Goal: Book appointment/travel/reservation

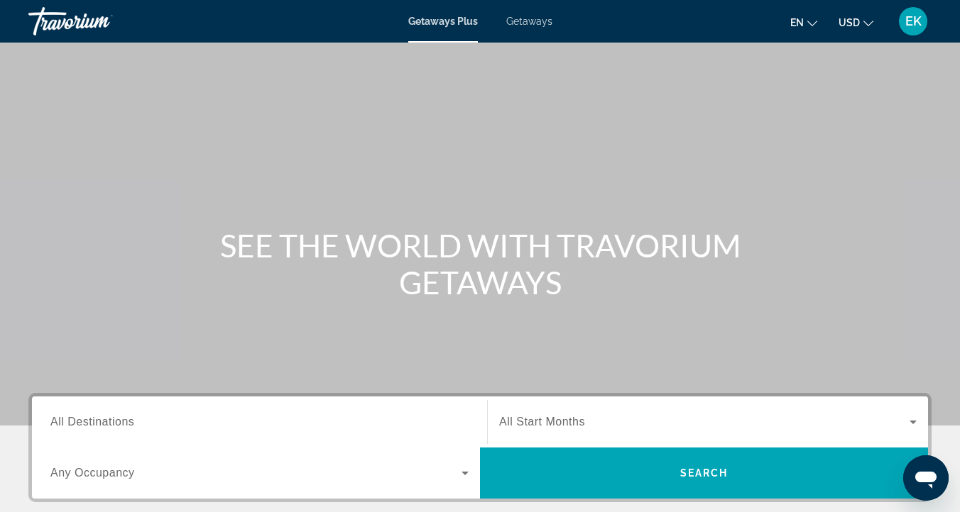
click at [59, 424] on span "All Destinations" at bounding box center [92, 422] width 84 height 12
click at [59, 424] on input "Destination All Destinations" at bounding box center [259, 423] width 418 height 17
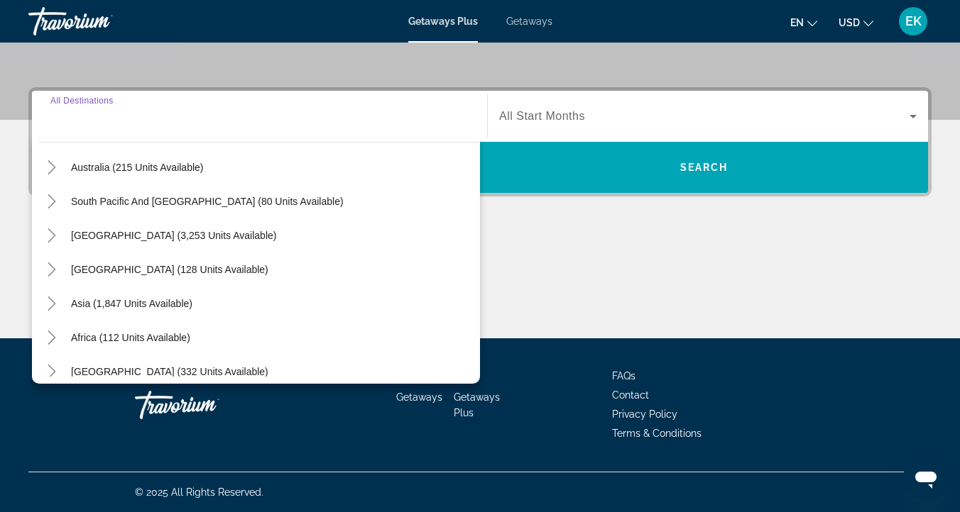
scroll to position [219, 0]
click at [51, 305] on icon "Toggle Asia (1,847 units available)" at bounding box center [52, 303] width 14 height 14
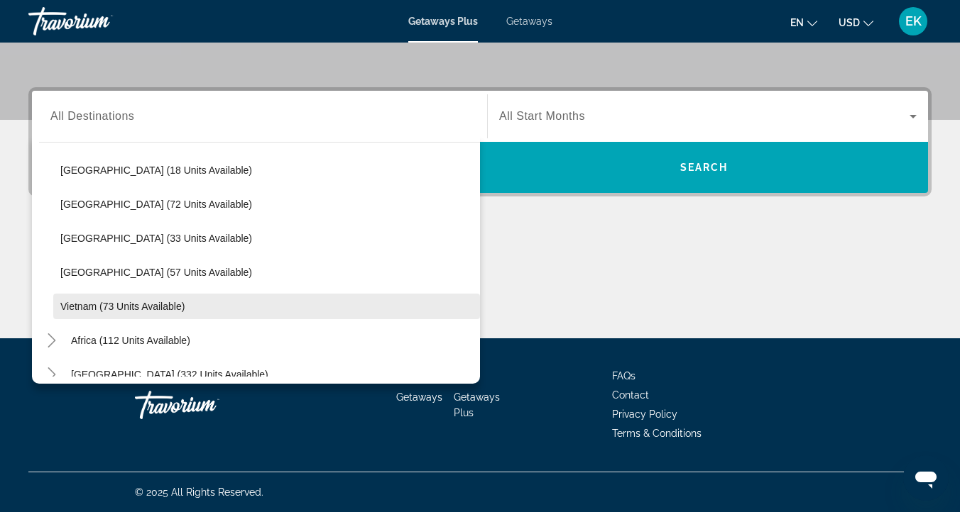
scroll to position [604, 0]
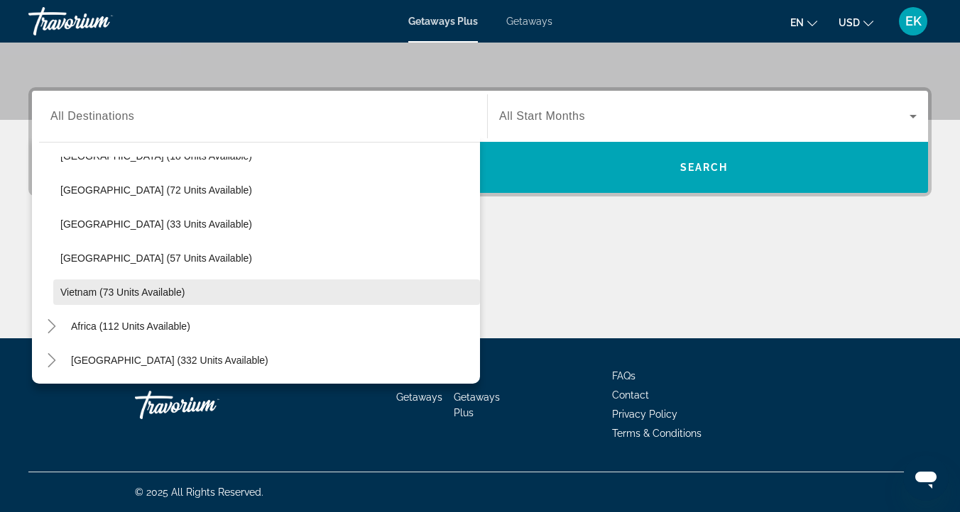
click at [73, 288] on span "Vietnam (73 units available)" at bounding box center [122, 292] width 124 height 11
type input "**********"
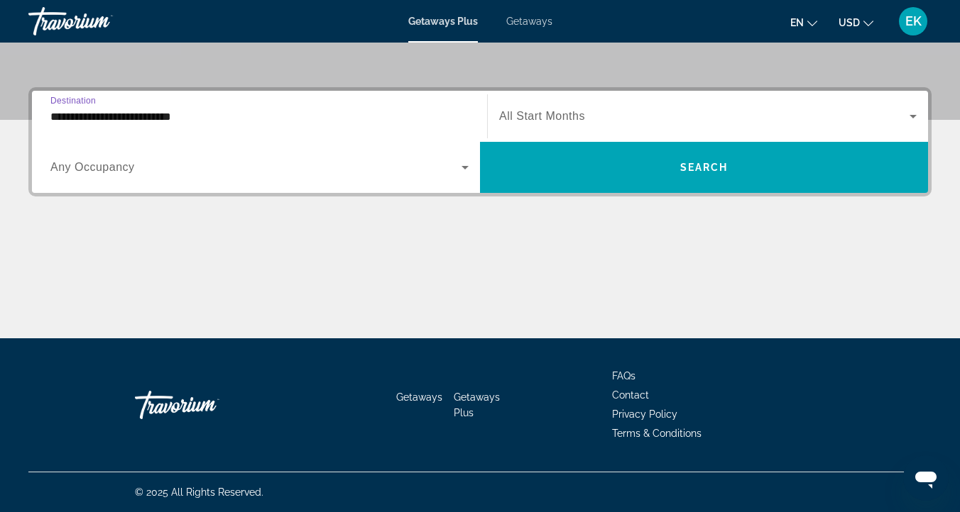
click at [518, 23] on span "Getaways" at bounding box center [529, 21] width 46 height 11
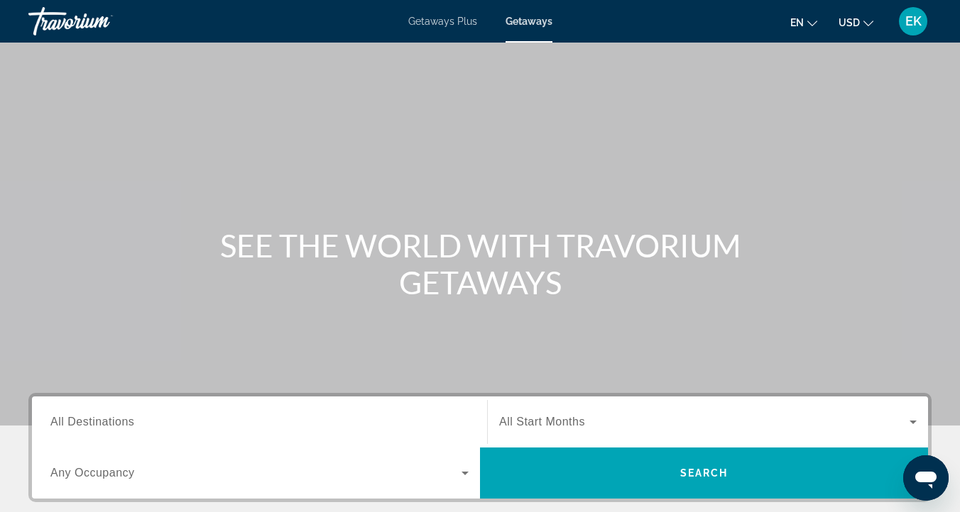
click at [68, 422] on span "All Destinations" at bounding box center [92, 422] width 84 height 12
click at [68, 422] on input "Destination All Destinations" at bounding box center [259, 423] width 418 height 17
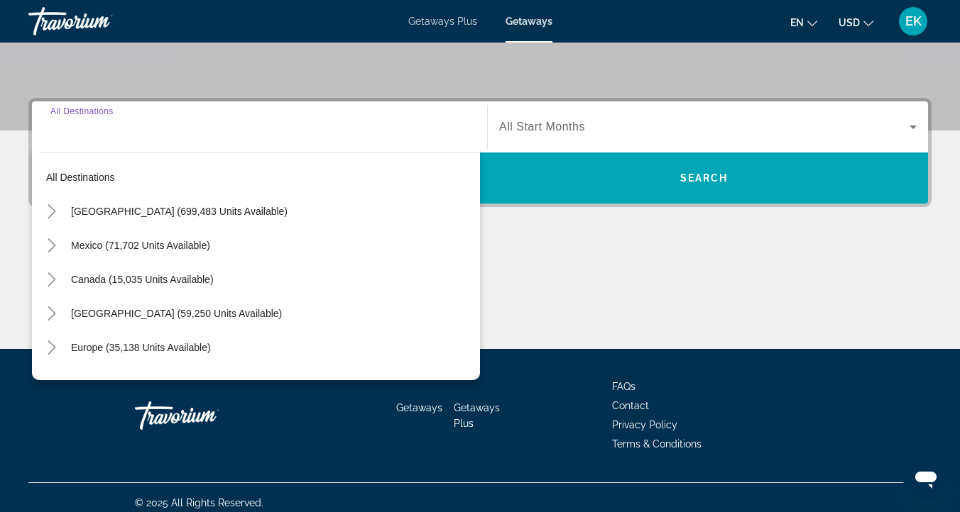
scroll to position [306, 0]
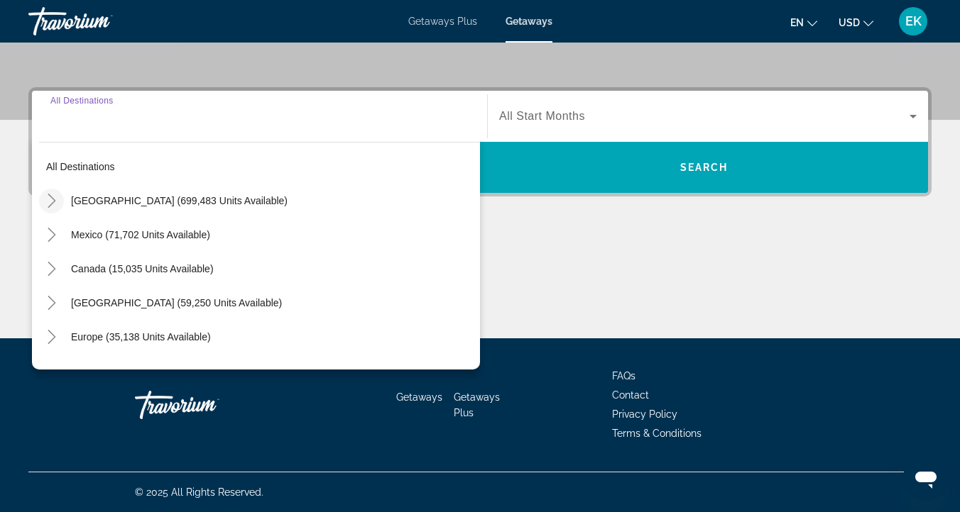
click at [49, 202] on icon "Toggle United States (699,483 units available)" at bounding box center [52, 201] width 14 height 14
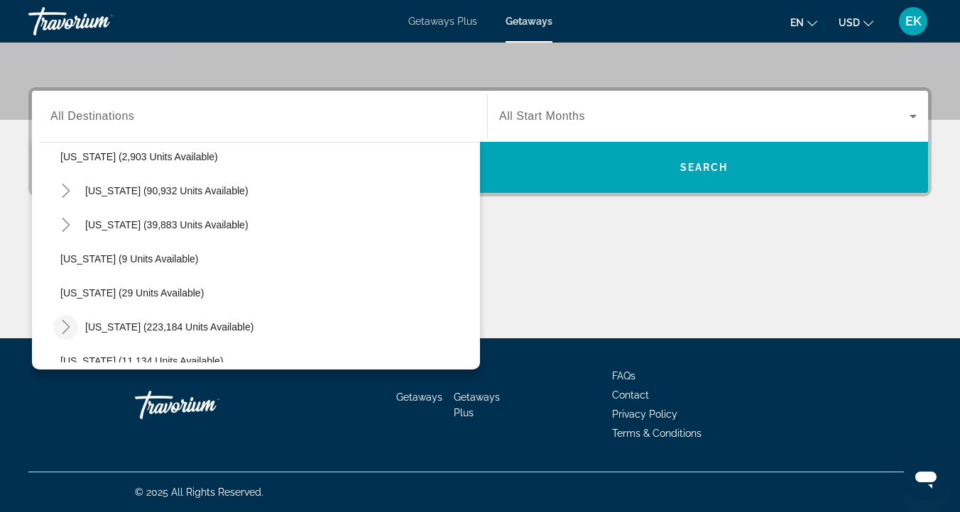
scroll to position [0, 0]
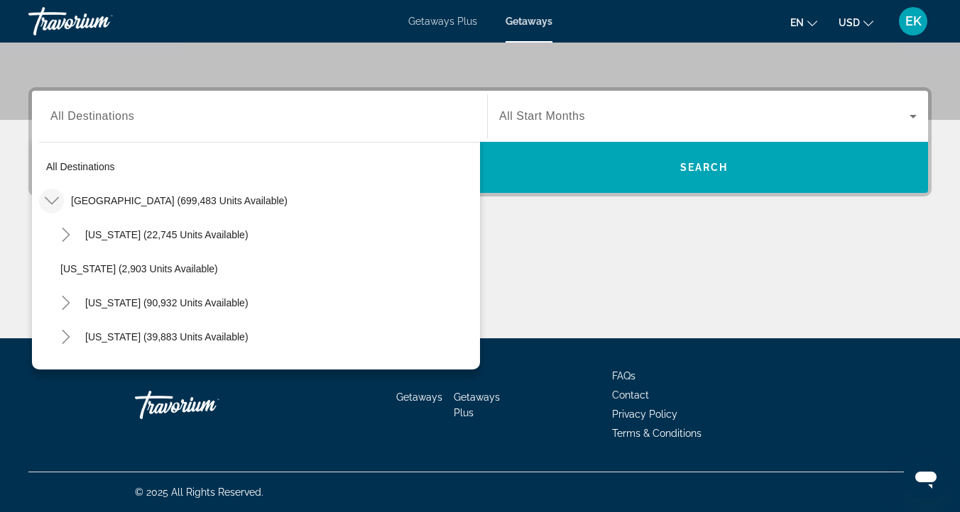
click at [50, 198] on icon "Toggle United States (699,483 units available)" at bounding box center [52, 201] width 14 height 14
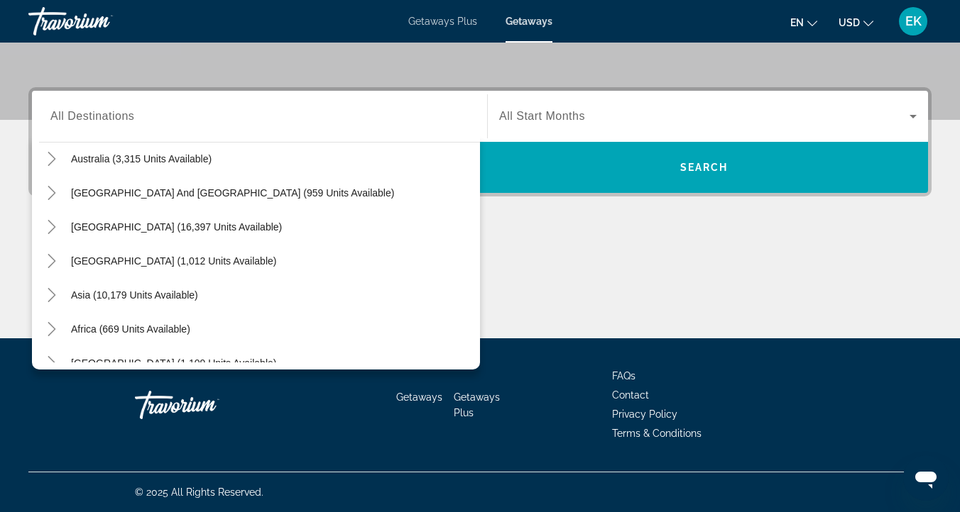
scroll to position [230, 0]
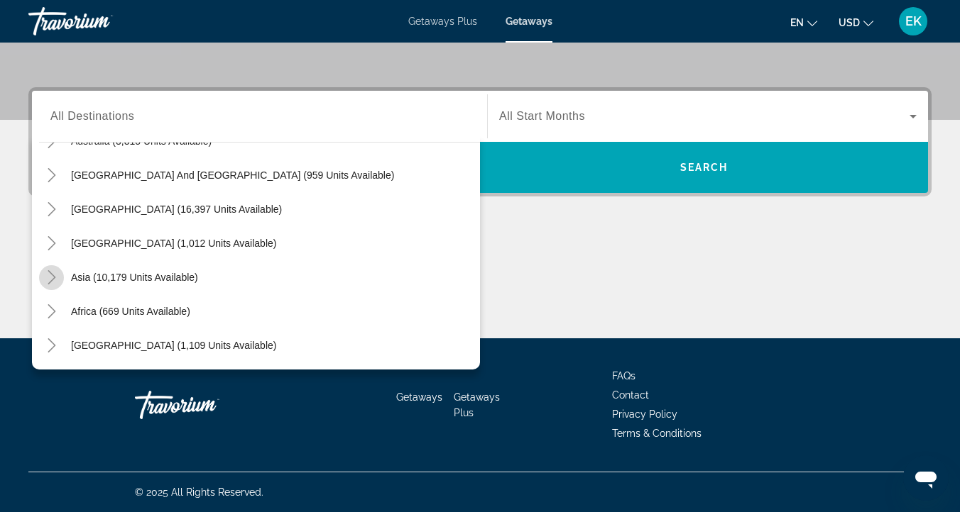
click at [53, 276] on icon "Toggle Asia (10,179 units available)" at bounding box center [52, 277] width 8 height 14
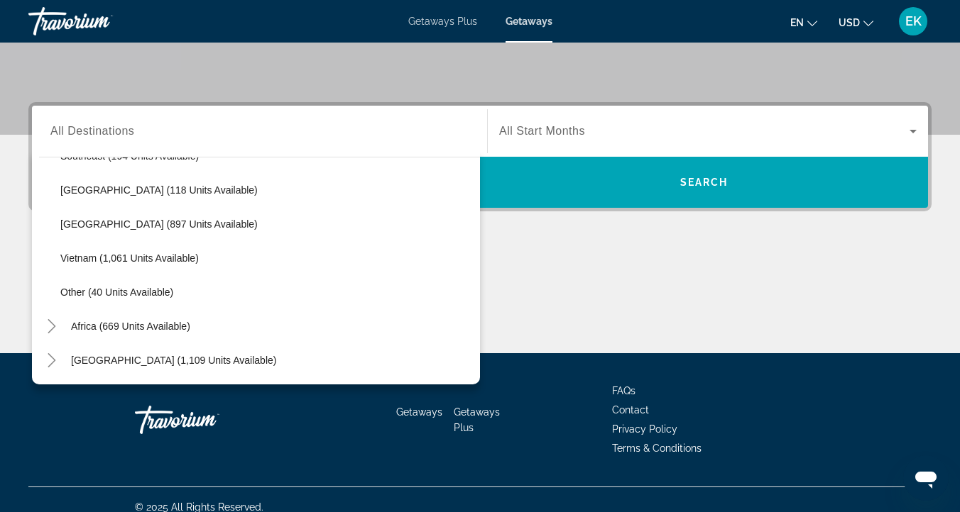
scroll to position [290, 0]
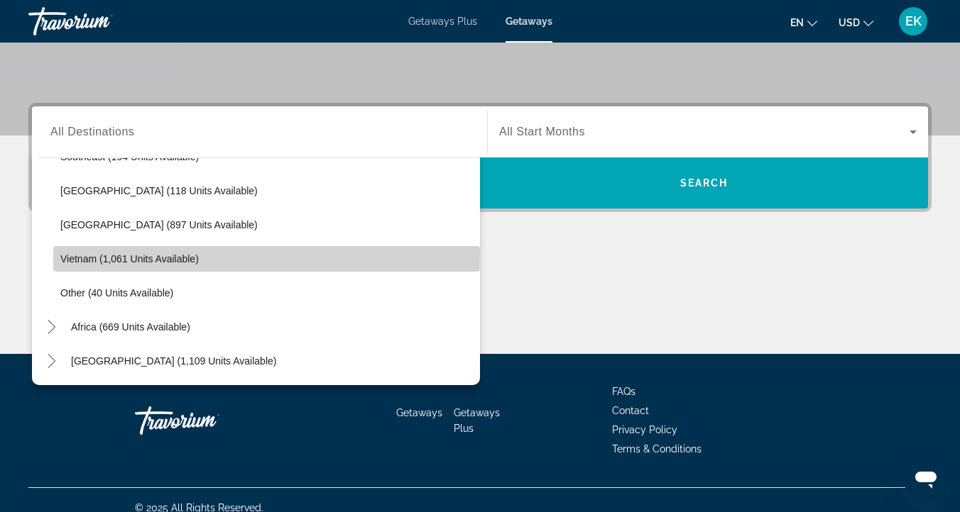
click at [78, 256] on span "Vietnam (1,061 units available)" at bounding box center [129, 258] width 138 height 11
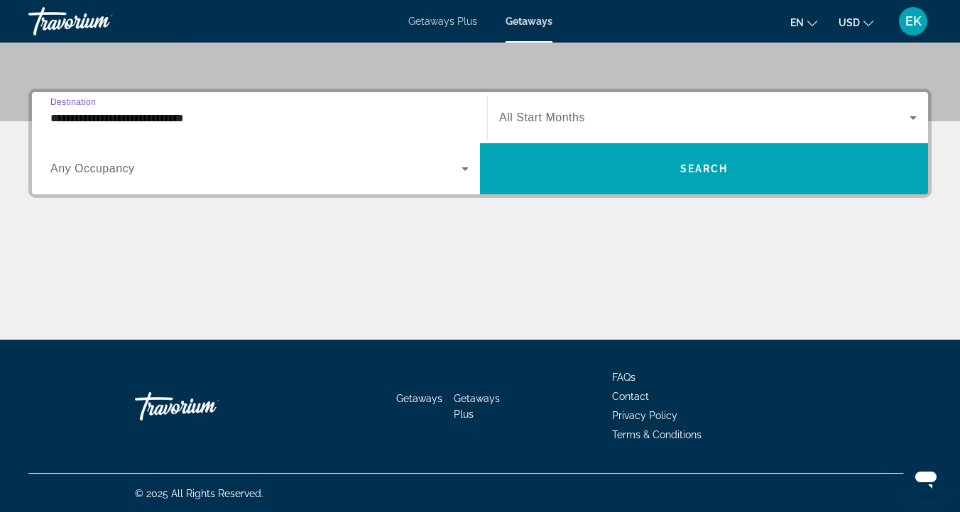
scroll to position [306, 0]
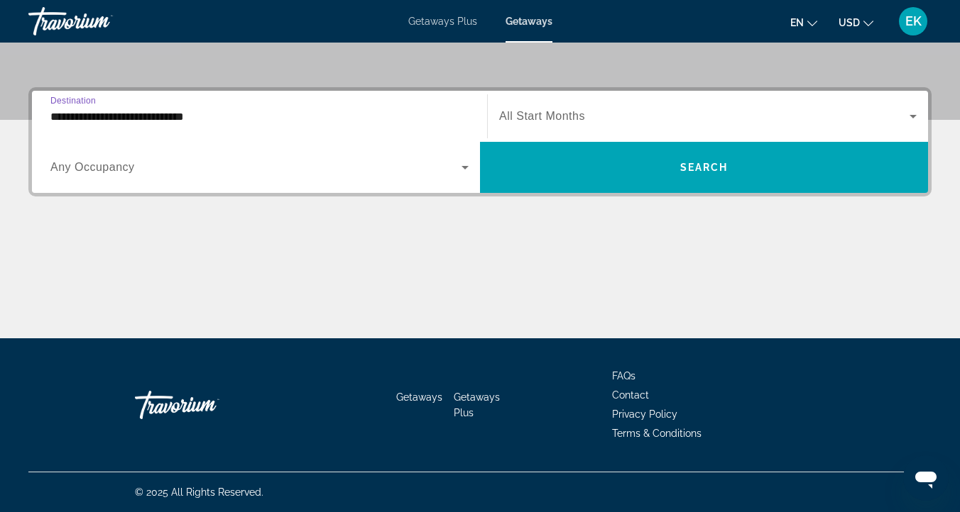
click at [228, 123] on input "**********" at bounding box center [259, 117] width 418 height 17
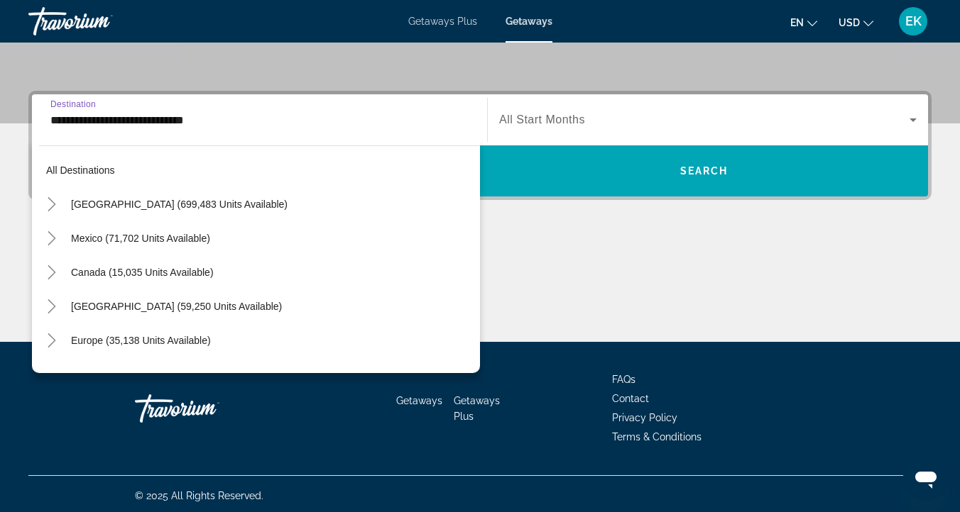
scroll to position [732, 0]
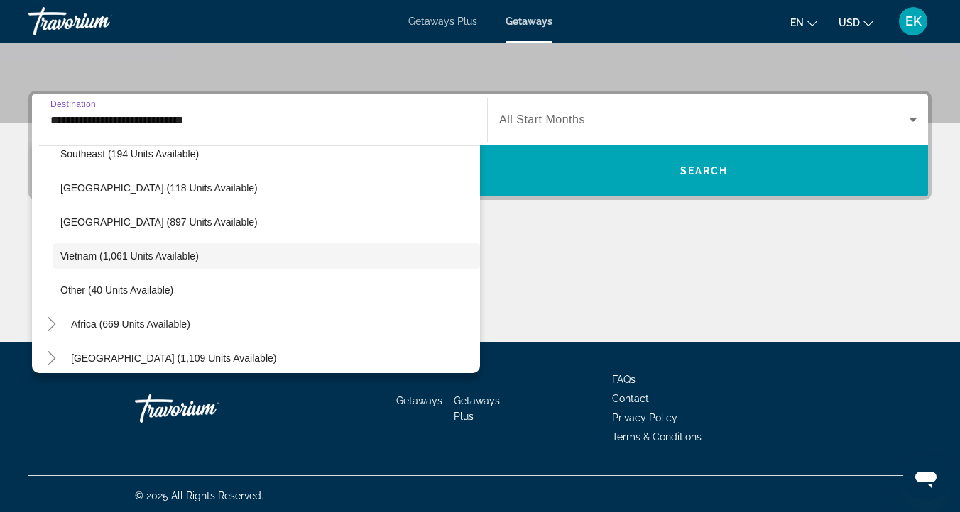
click at [228, 123] on input "**********" at bounding box center [259, 120] width 418 height 17
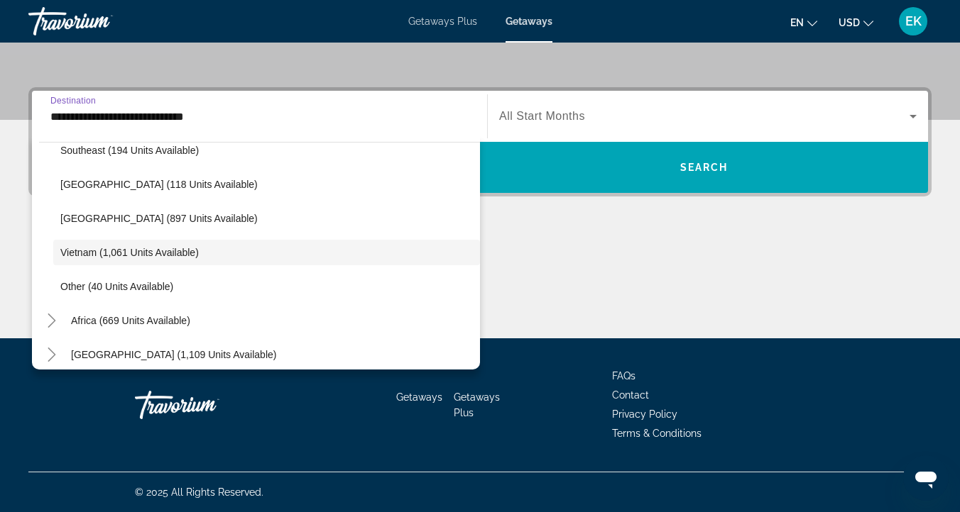
click at [241, 117] on input "**********" at bounding box center [259, 117] width 418 height 17
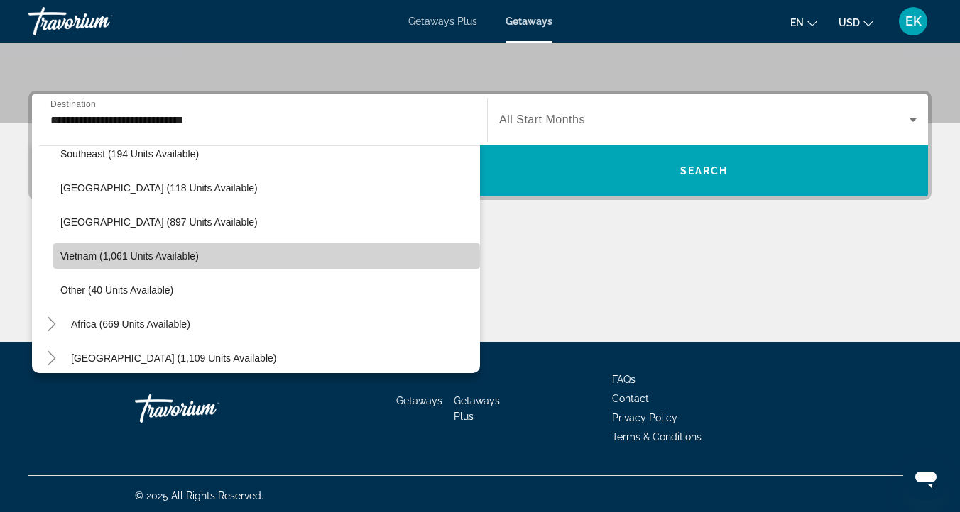
click at [82, 256] on span "Vietnam (1,061 units available)" at bounding box center [129, 256] width 138 height 11
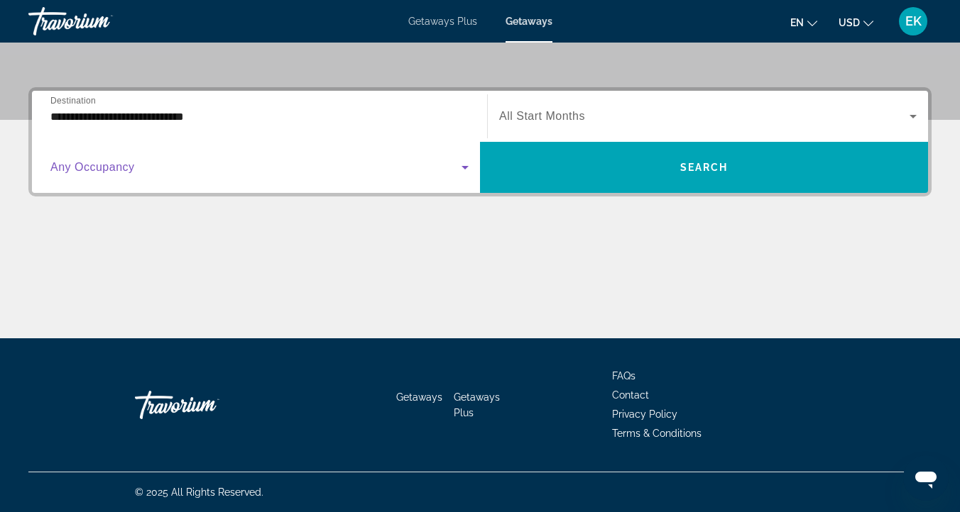
click at [466, 168] on icon "Search widget" at bounding box center [464, 167] width 17 height 17
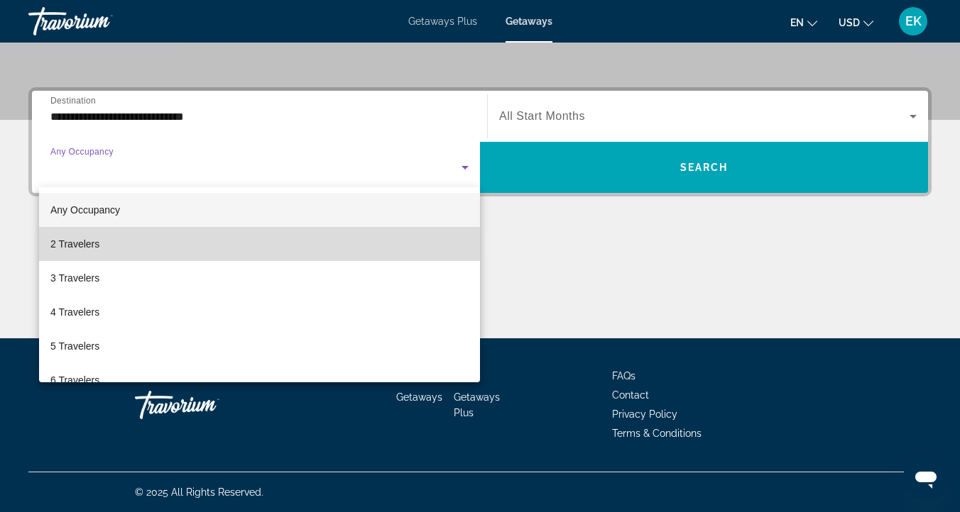
click at [80, 241] on span "2 Travelers" at bounding box center [74, 244] width 49 height 17
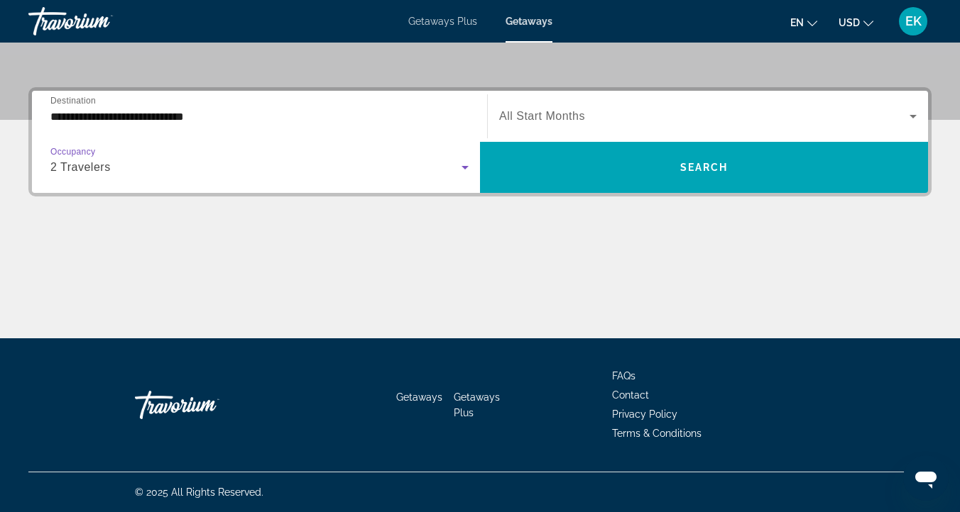
click at [571, 102] on div "Search widget" at bounding box center [707, 117] width 417 height 40
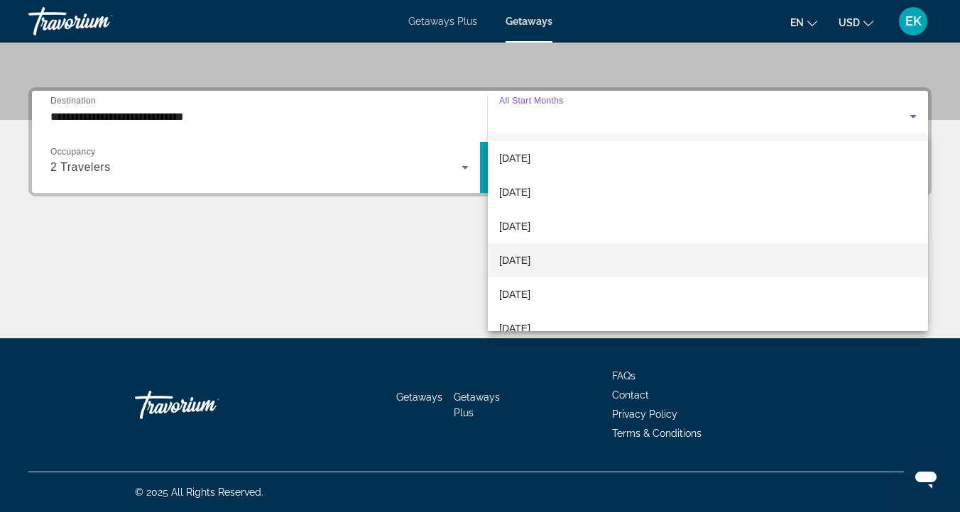
scroll to position [38, 0]
click at [530, 290] on span "[DATE]" at bounding box center [514, 291] width 31 height 17
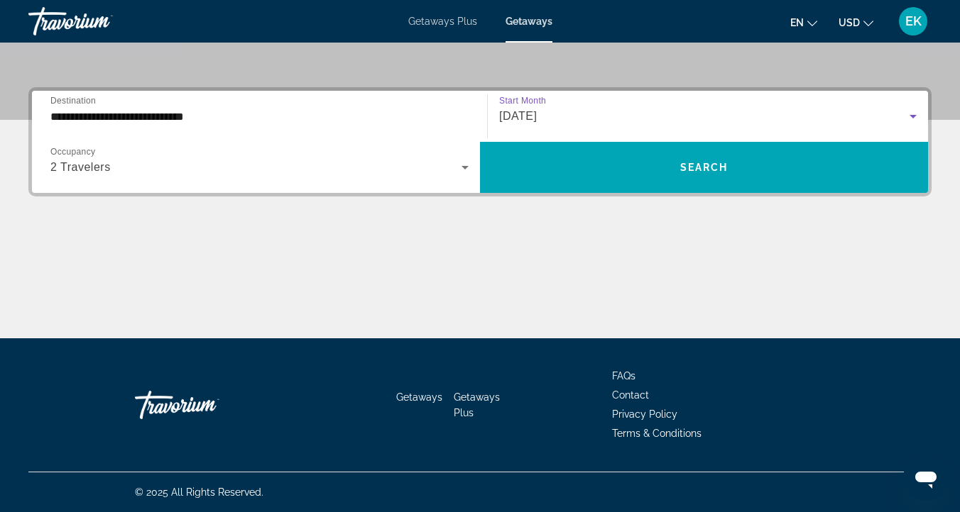
click at [65, 118] on input "**********" at bounding box center [259, 117] width 418 height 17
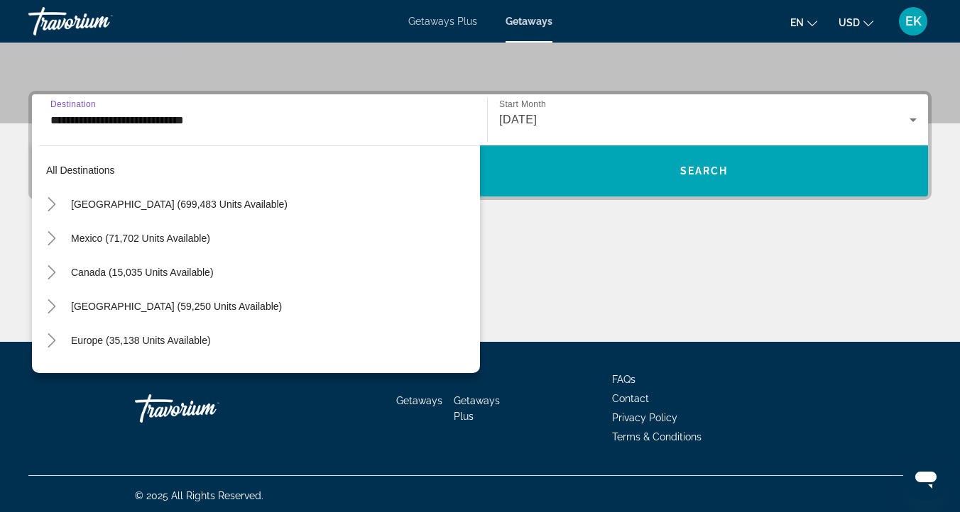
scroll to position [732, 0]
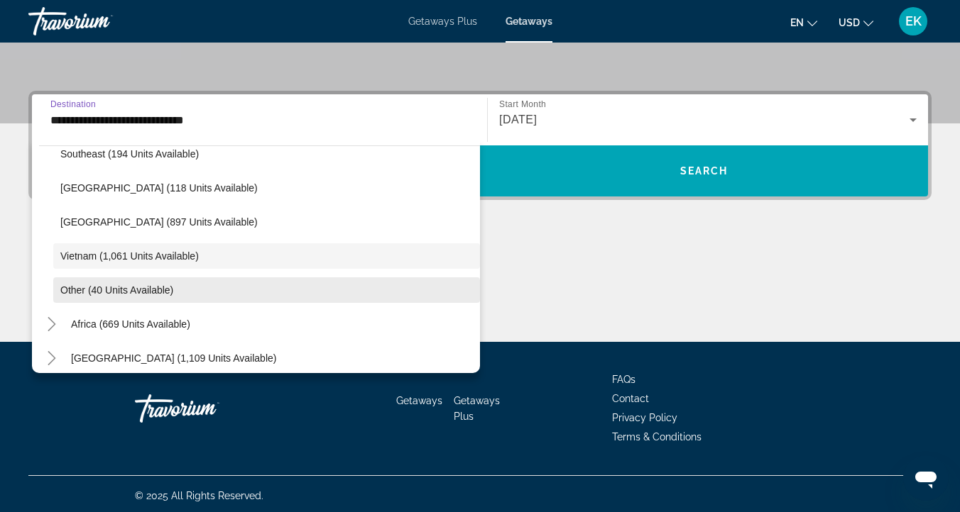
click at [72, 290] on span "Other (40 units available)" at bounding box center [116, 290] width 113 height 11
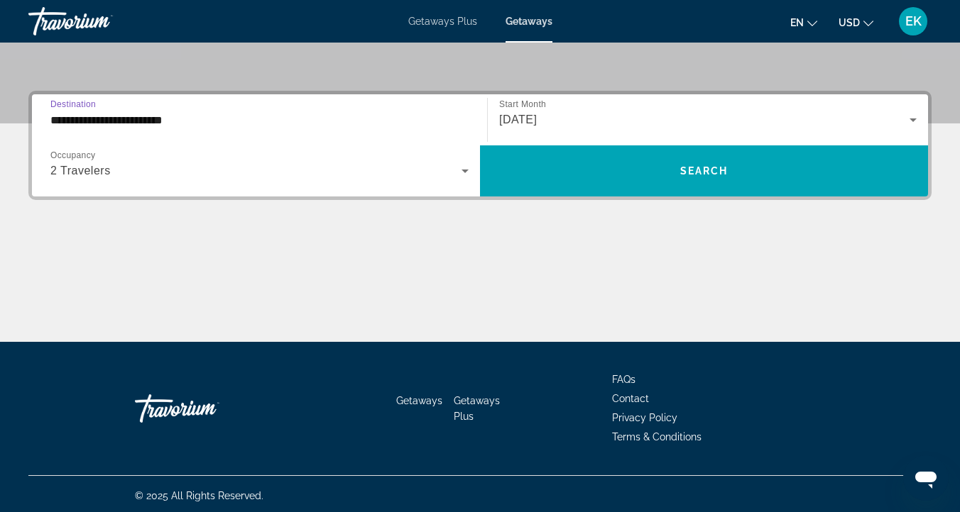
scroll to position [306, 0]
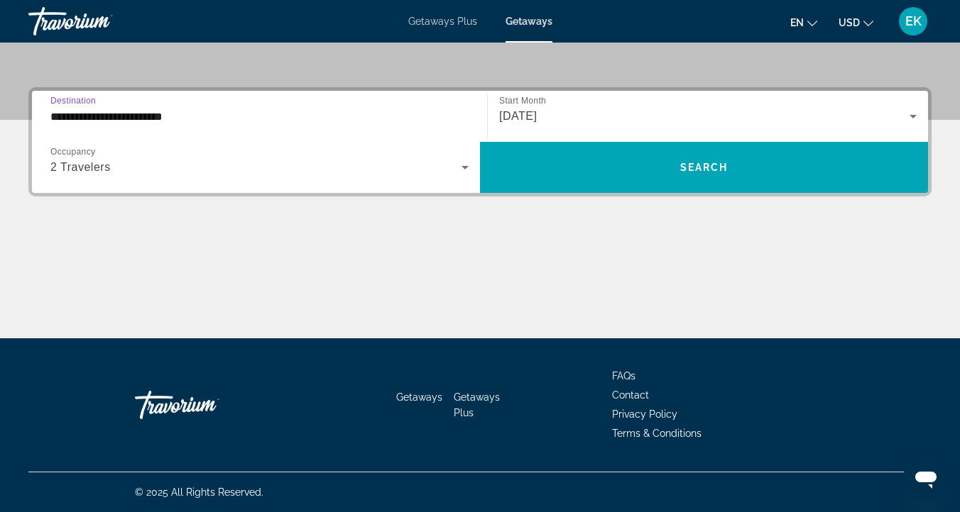
click at [64, 114] on input "**********" at bounding box center [259, 117] width 418 height 17
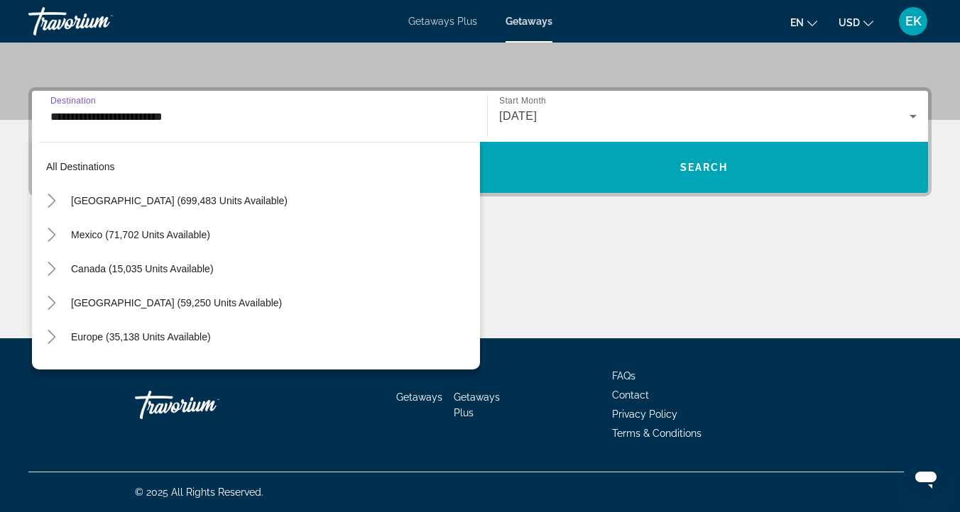
scroll to position [741, 0]
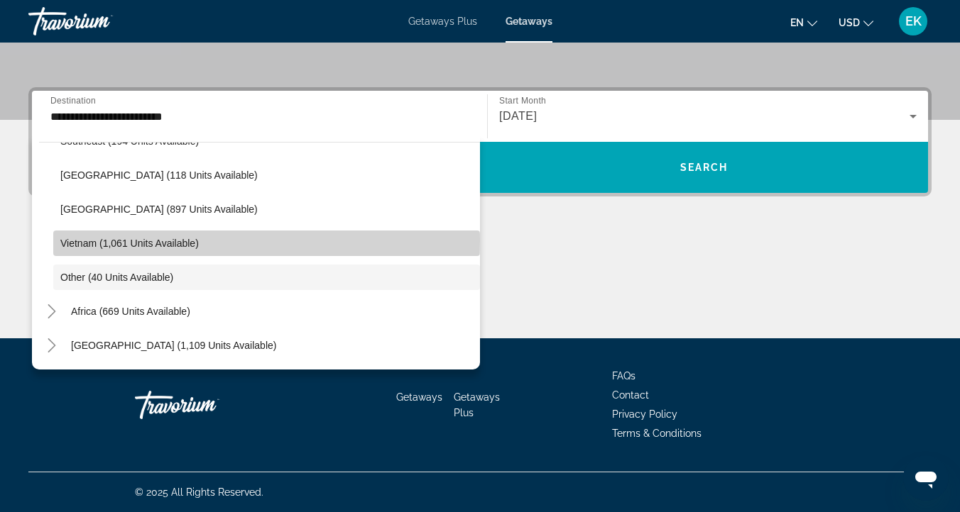
click at [76, 240] on span "Vietnam (1,061 units available)" at bounding box center [129, 243] width 138 height 11
type input "**********"
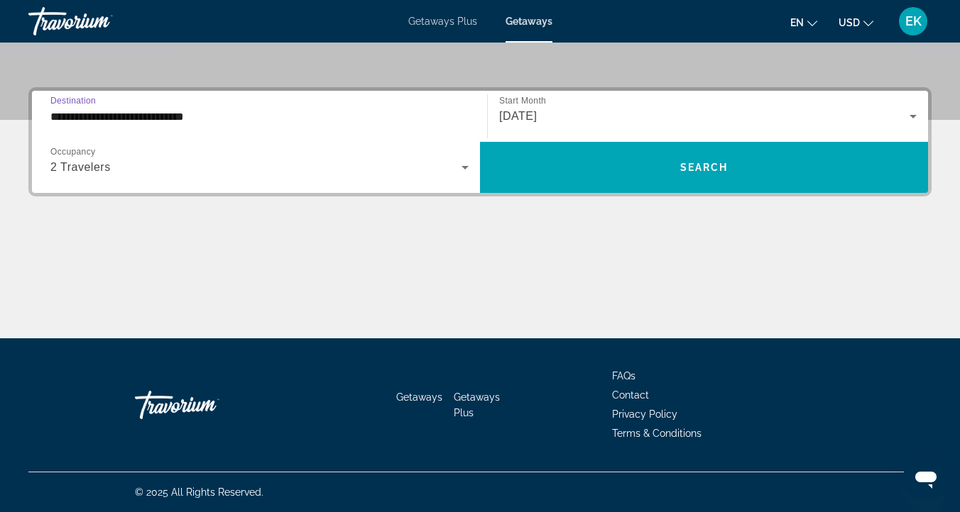
click at [60, 117] on input "**********" at bounding box center [259, 117] width 418 height 17
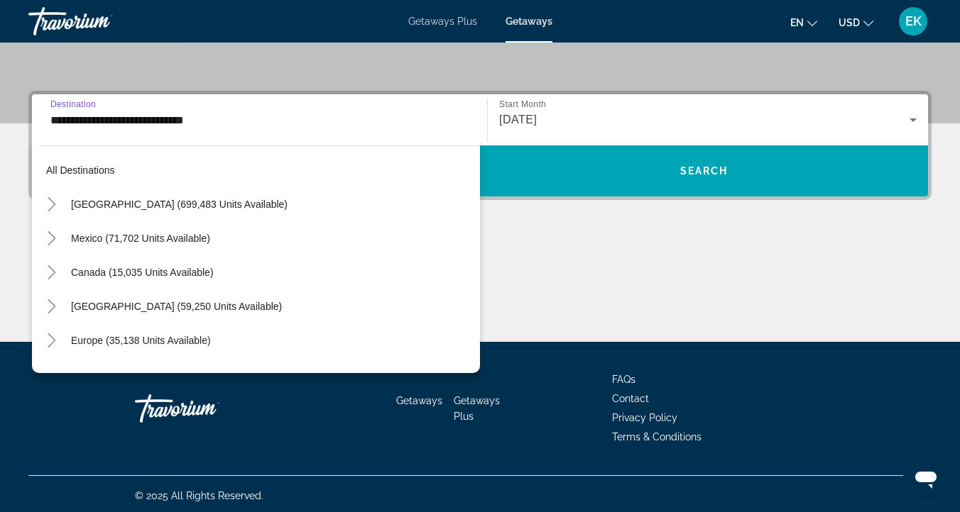
scroll to position [732, 0]
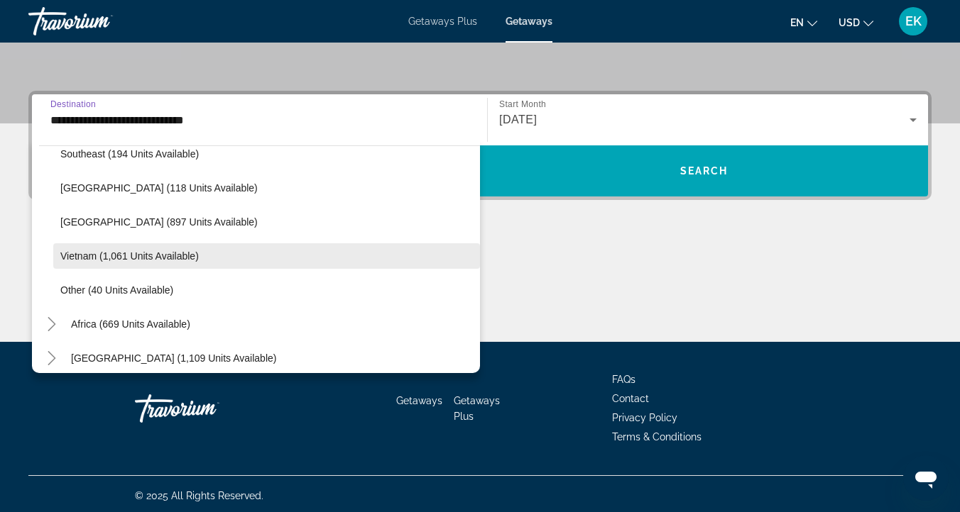
click at [70, 251] on span "Vietnam (1,061 units available)" at bounding box center [129, 256] width 138 height 11
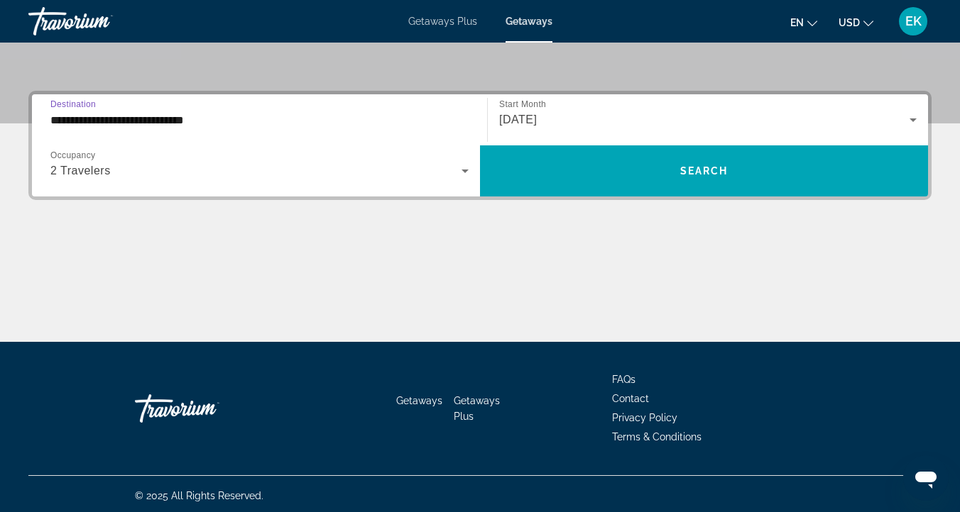
scroll to position [306, 0]
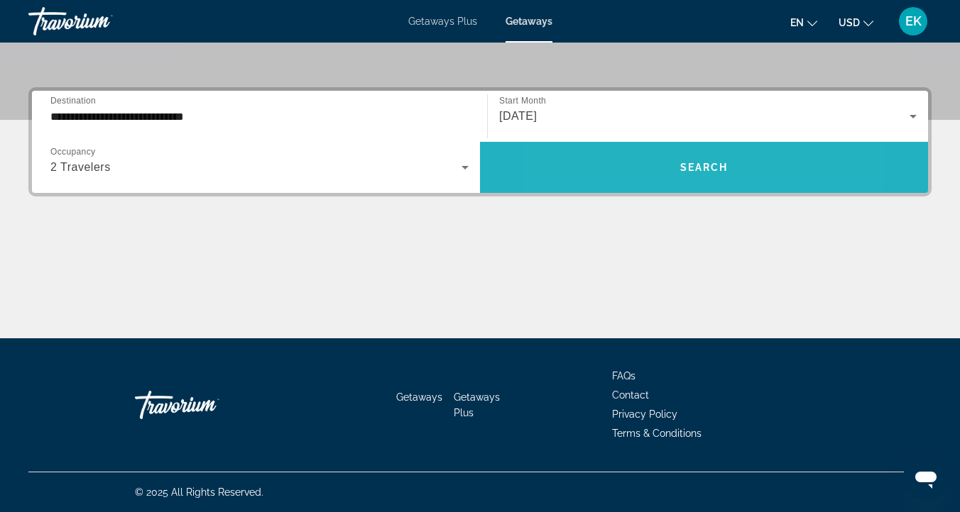
click at [635, 165] on span "Search widget" at bounding box center [704, 167] width 448 height 34
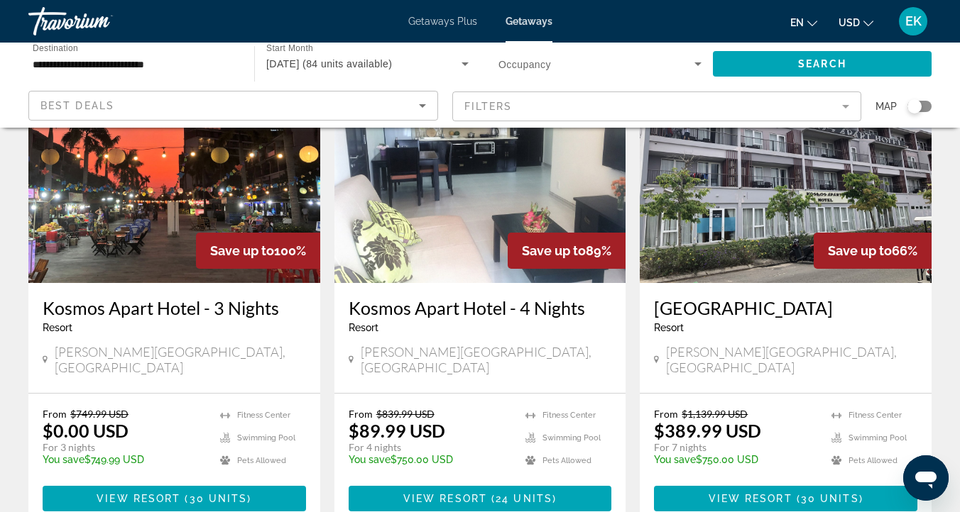
scroll to position [127, 0]
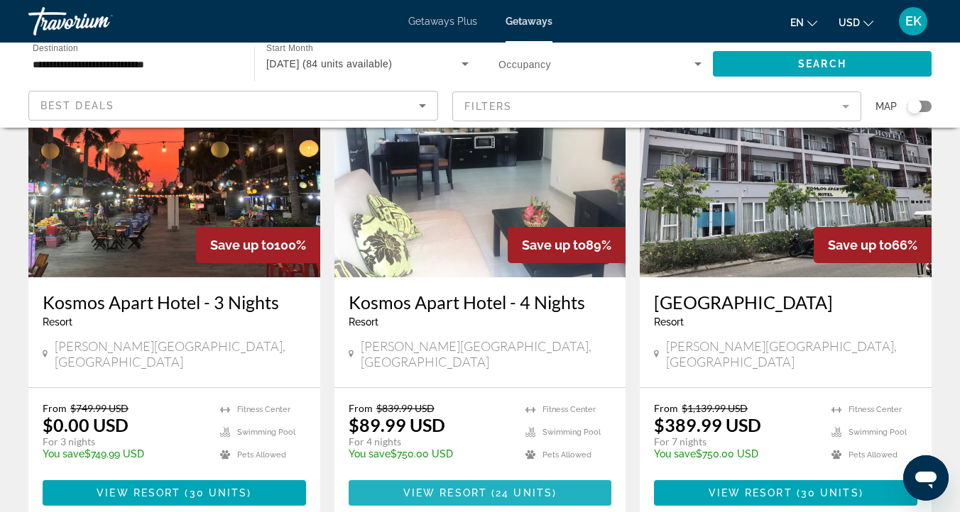
click at [422, 488] on span "View Resort" at bounding box center [445, 493] width 84 height 11
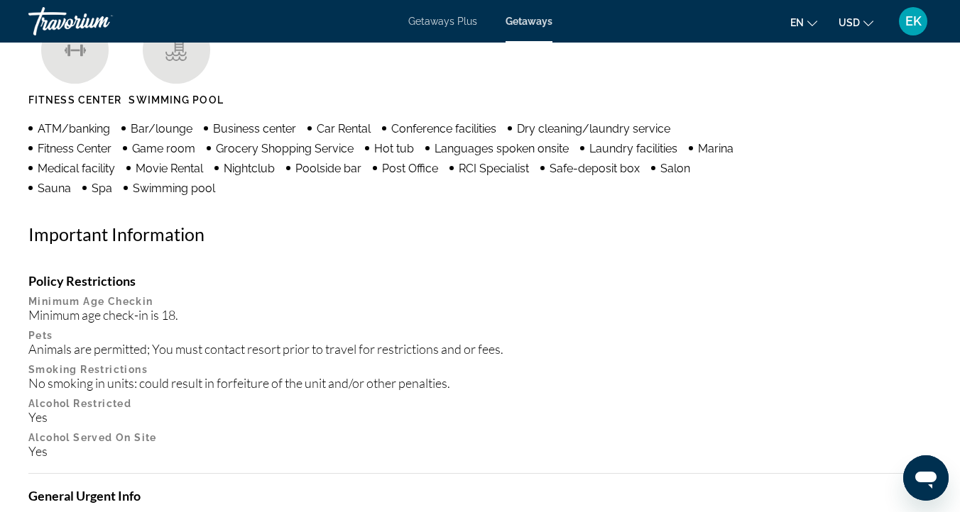
scroll to position [1418, 0]
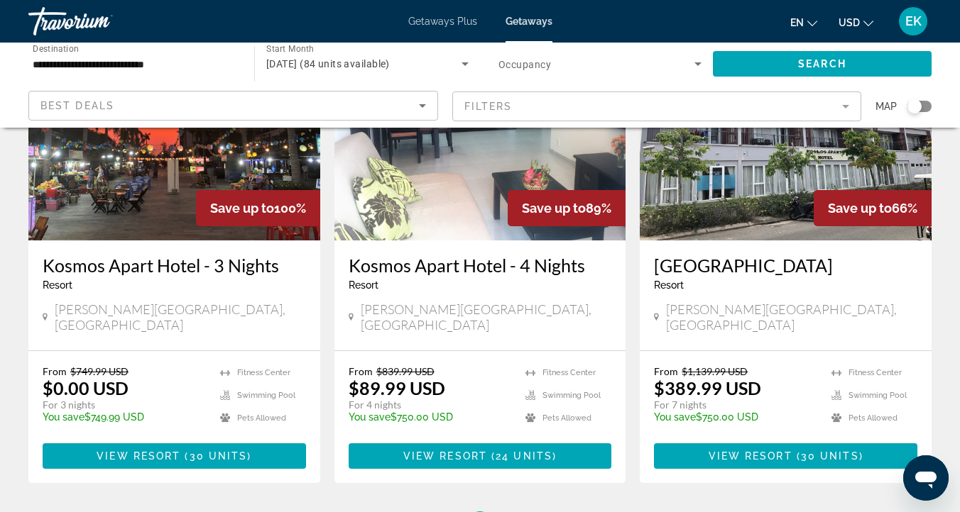
scroll to position [165, 0]
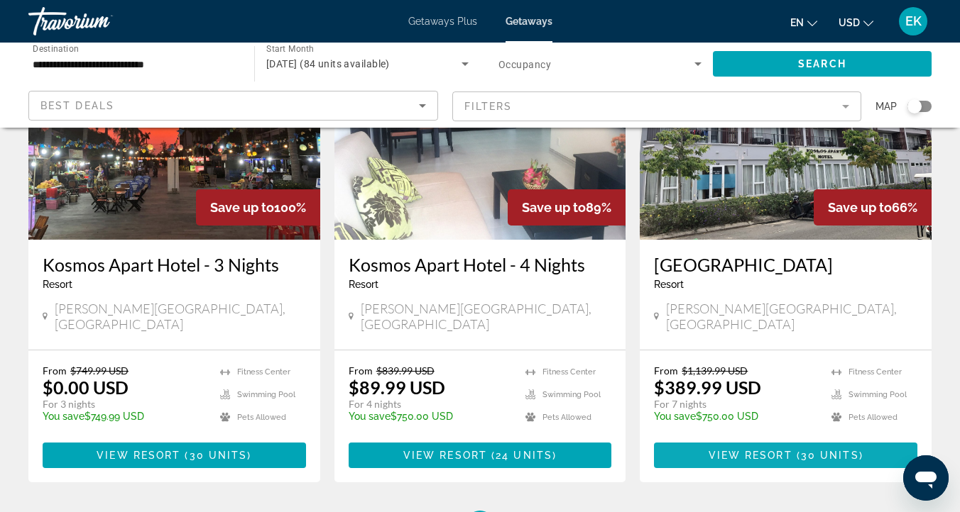
click at [757, 450] on span "View Resort" at bounding box center [750, 455] width 84 height 11
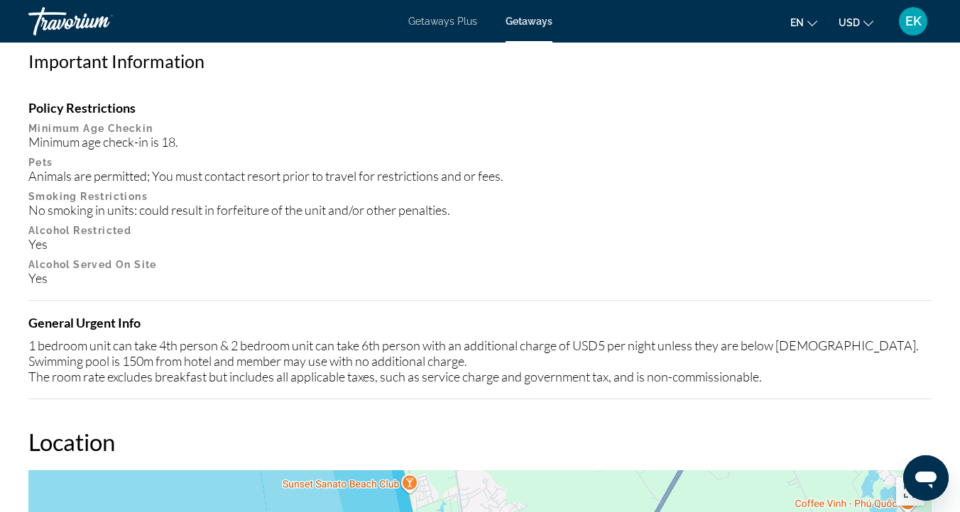
scroll to position [1611, 0]
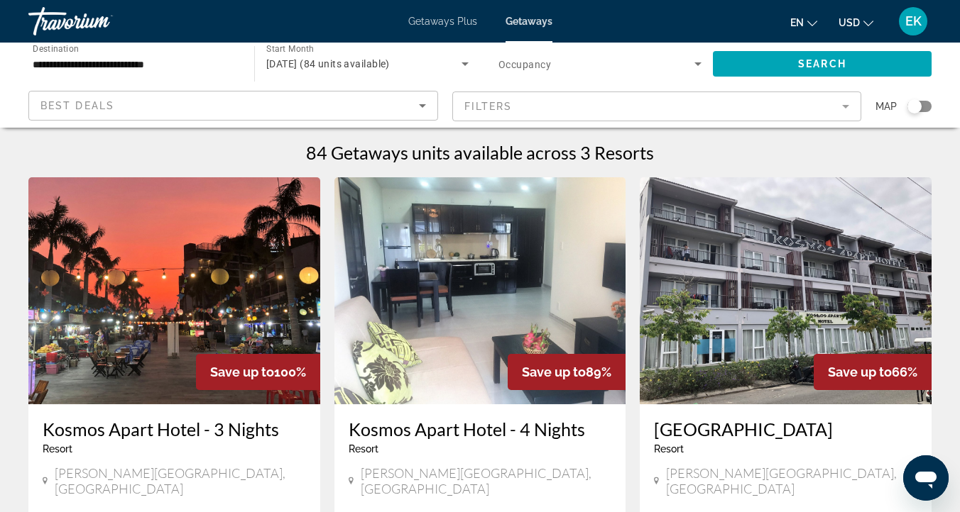
click at [58, 67] on input "**********" at bounding box center [134, 64] width 203 height 17
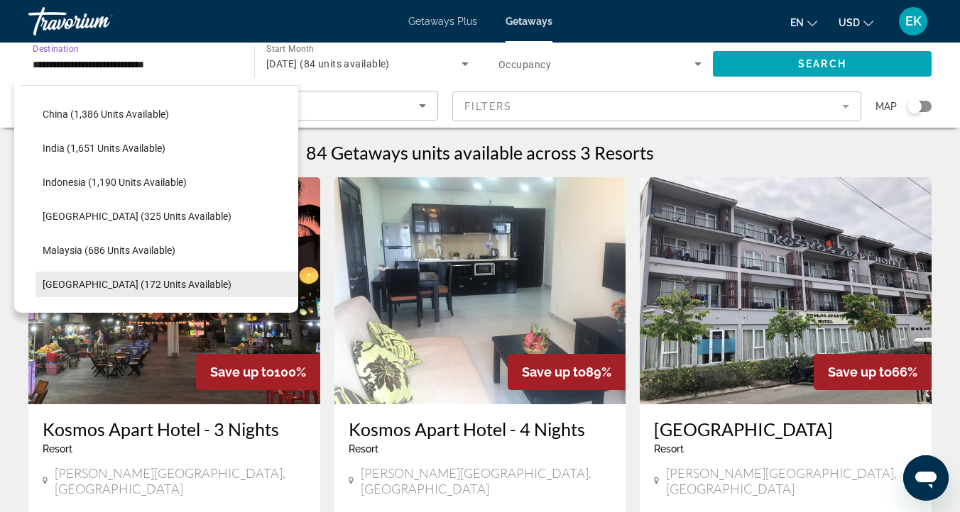
scroll to position [452, 0]
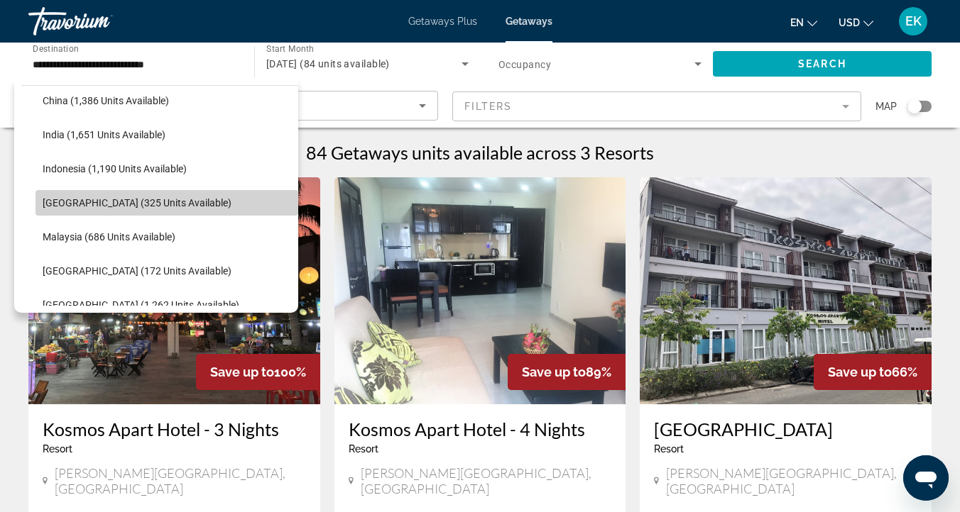
click at [49, 199] on span "[GEOGRAPHIC_DATA] (325 units available)" at bounding box center [137, 202] width 189 height 11
type input "**********"
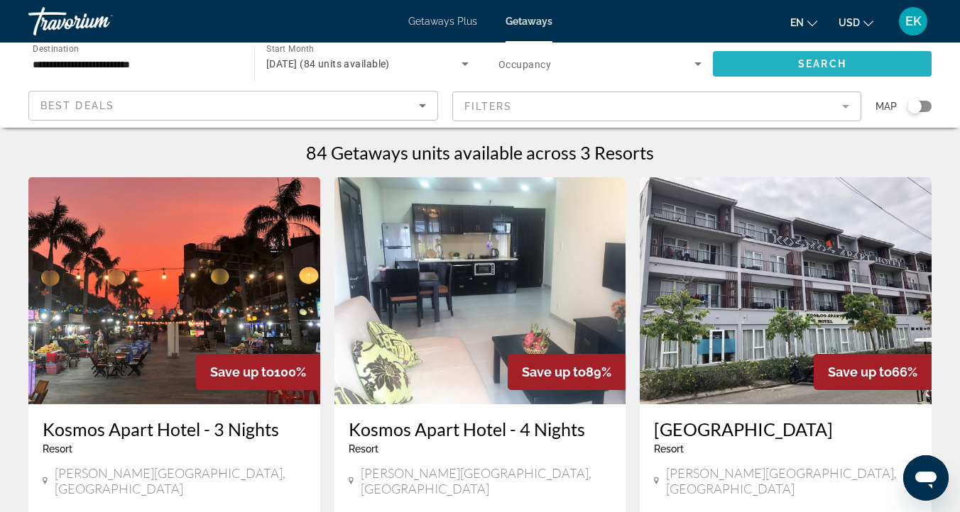
click at [771, 57] on span "Search widget" at bounding box center [822, 64] width 219 height 34
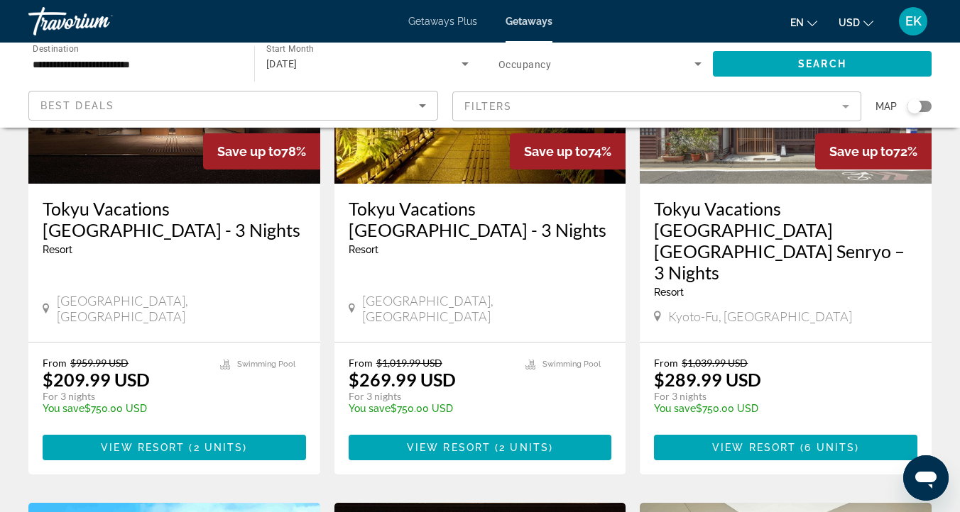
scroll to position [740, 0]
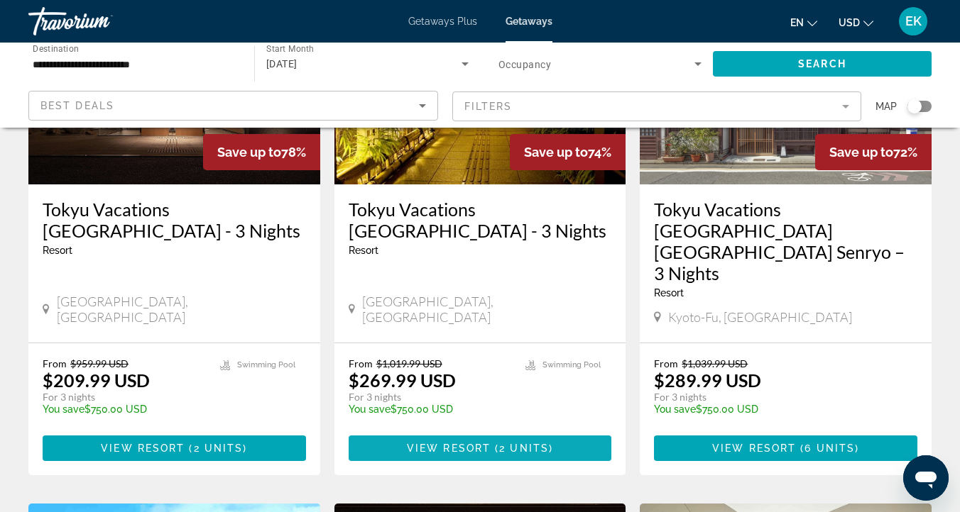
click at [471, 443] on span "View Resort" at bounding box center [449, 448] width 84 height 11
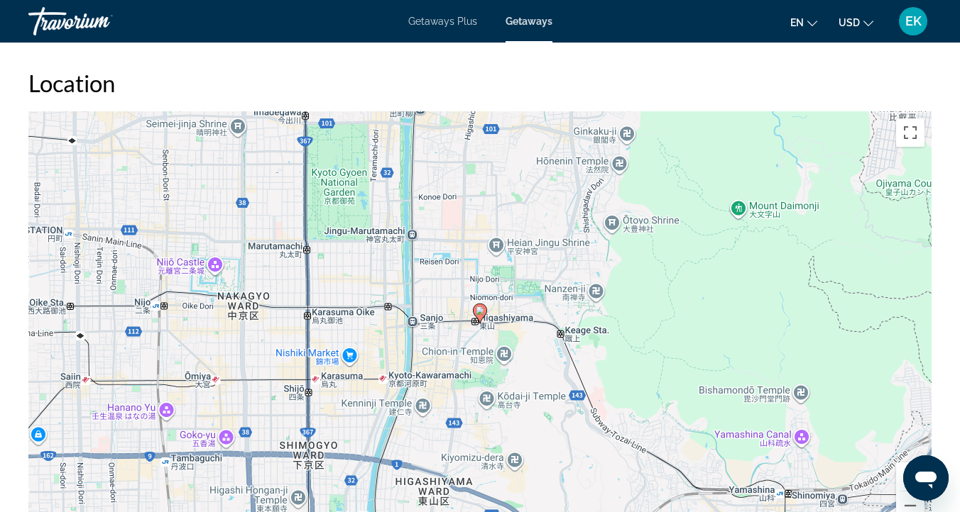
scroll to position [1922, 0]
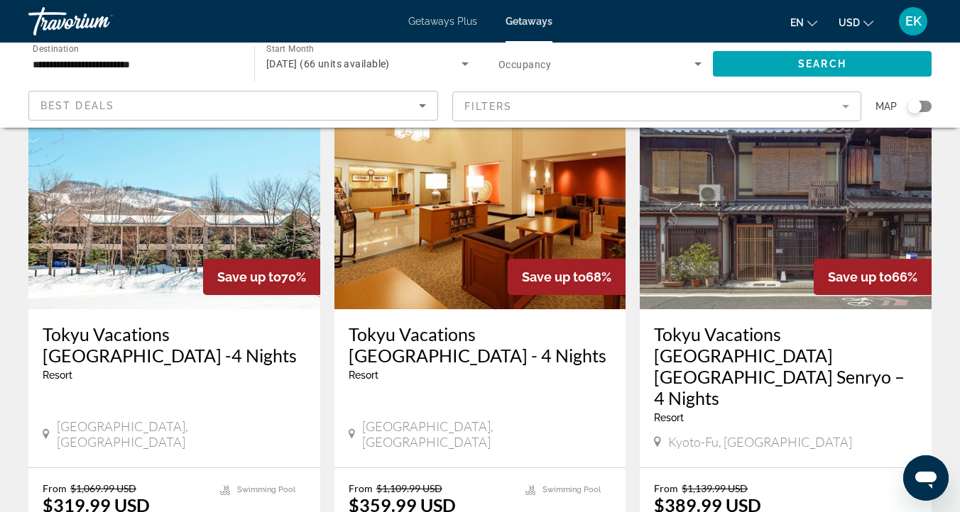
scroll to position [1685, 0]
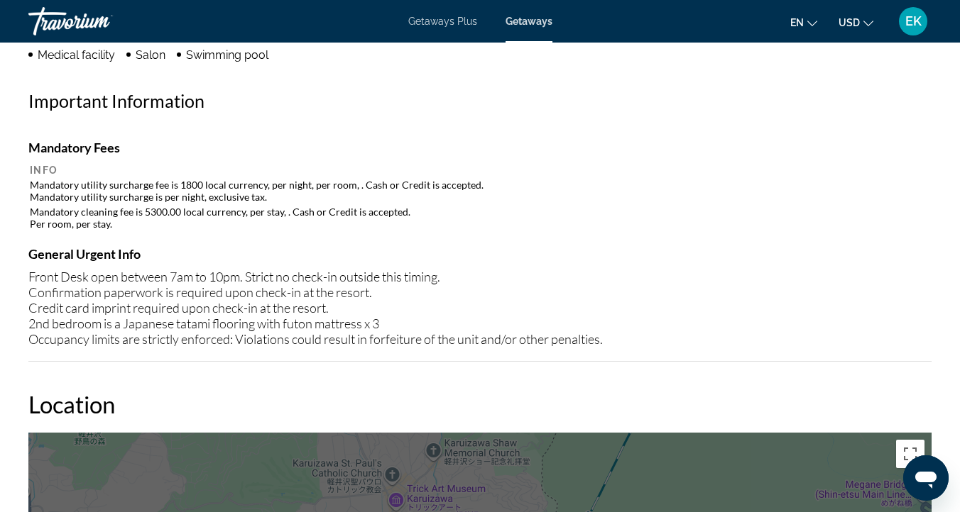
scroll to position [1534, 0]
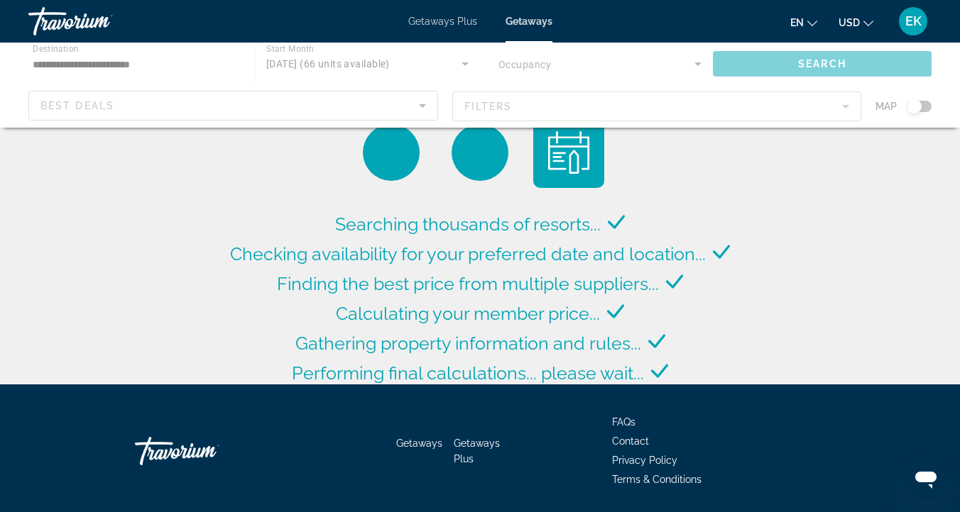
click at [46, 62] on div "Main content" at bounding box center [480, 85] width 960 height 85
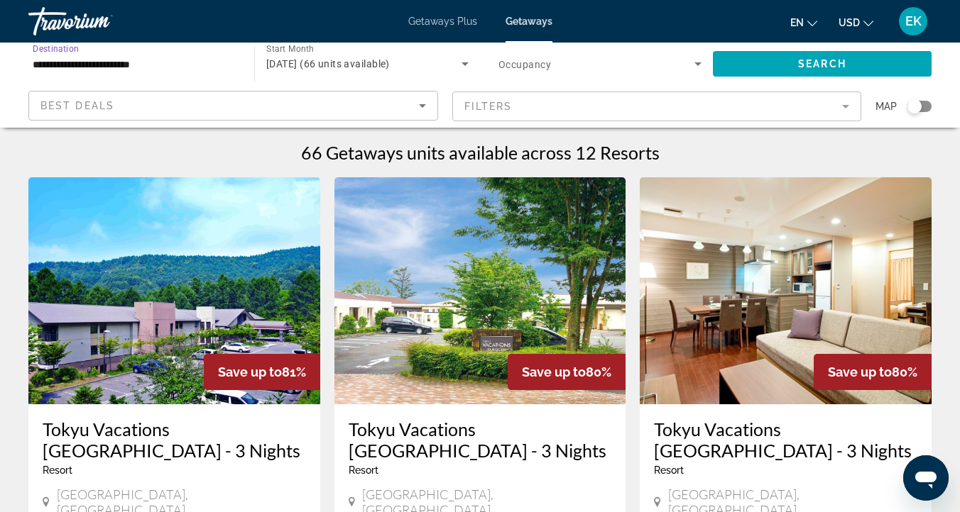
click at [46, 62] on input "**********" at bounding box center [134, 64] width 203 height 17
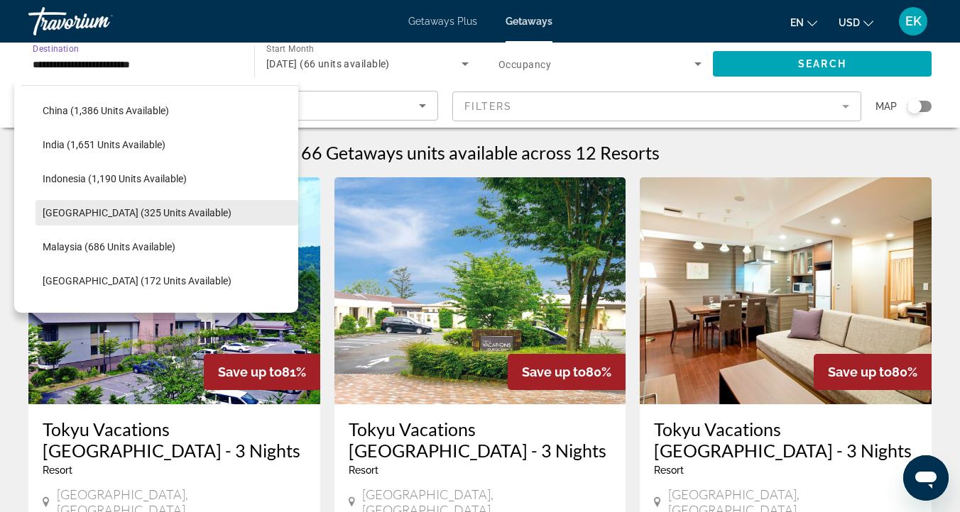
scroll to position [429, 0]
